Goal: Transaction & Acquisition: Purchase product/service

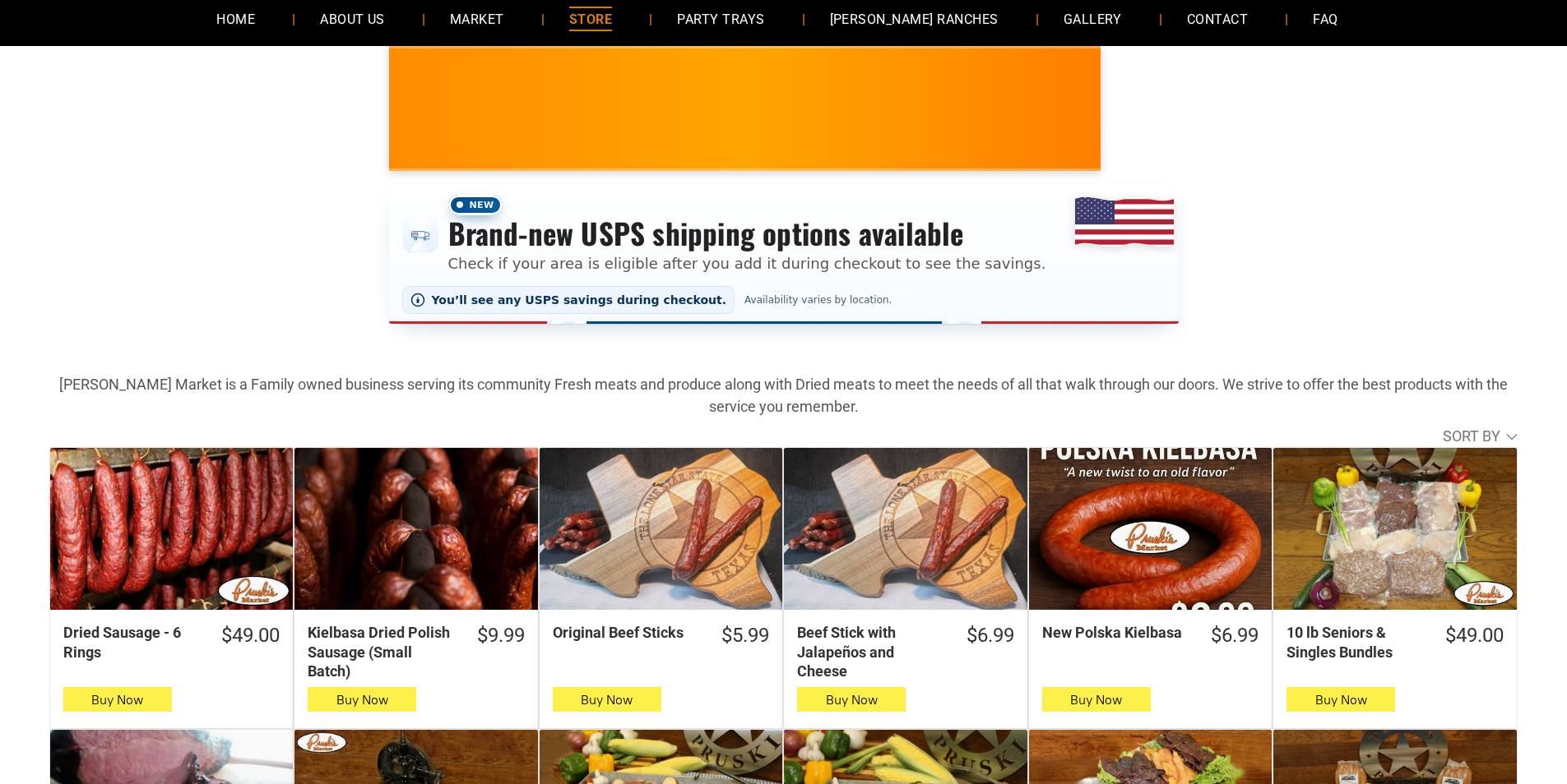
scroll to position [247, 0]
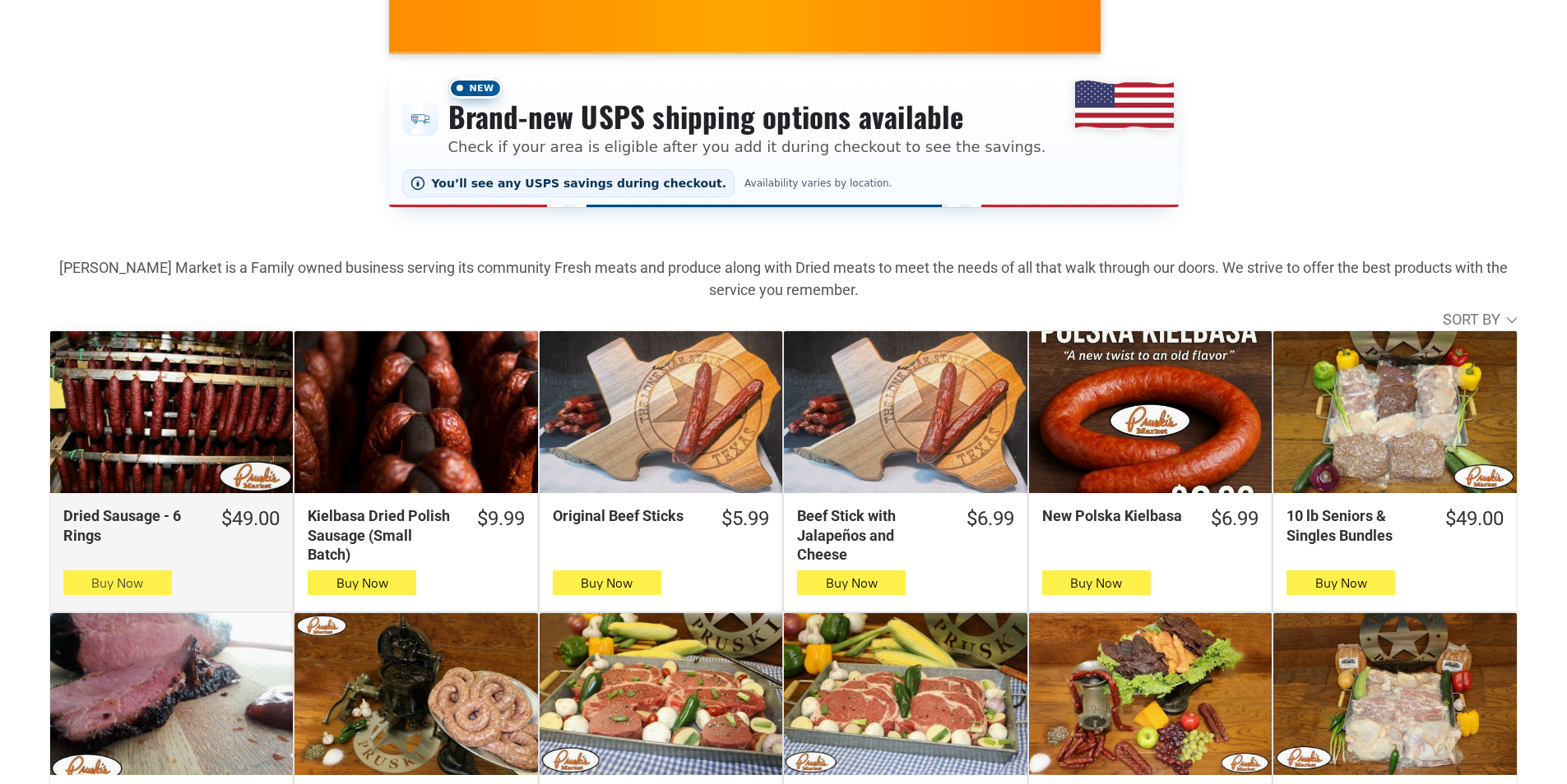
click at [154, 586] on button "Buy Now" at bounding box center [118, 583] width 108 height 25
click at [167, 589] on button "Buy Now" at bounding box center [118, 583] width 108 height 25
click at [103, 591] on span "Buy Now" at bounding box center [117, 583] width 52 height 15
